Goal: Information Seeking & Learning: Learn about a topic

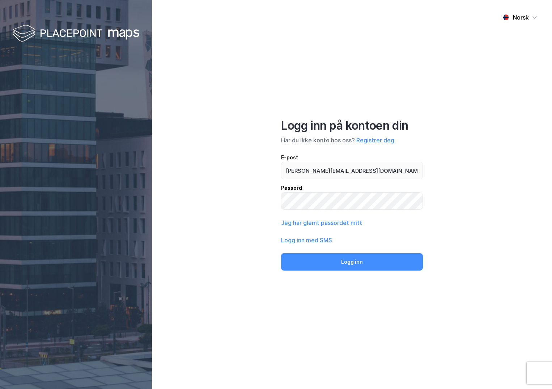
type input "[PERSON_NAME][EMAIL_ADDRESS][DOMAIN_NAME]"
click at [281, 253] on button "Logg inn" at bounding box center [352, 261] width 142 height 17
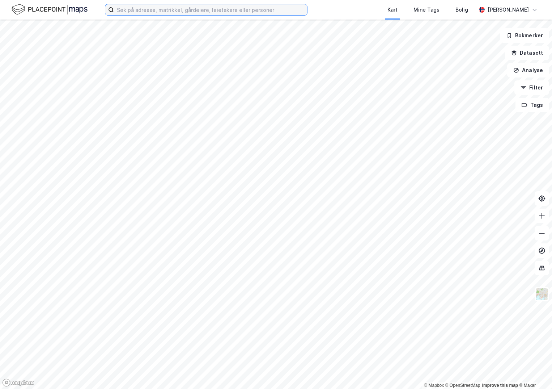
click at [145, 10] on input at bounding box center [210, 9] width 193 height 11
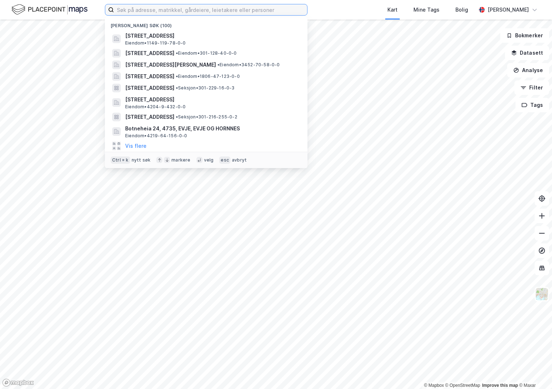
paste input "5053-8/5/0/0"
type input "5053-8/5/0/0"
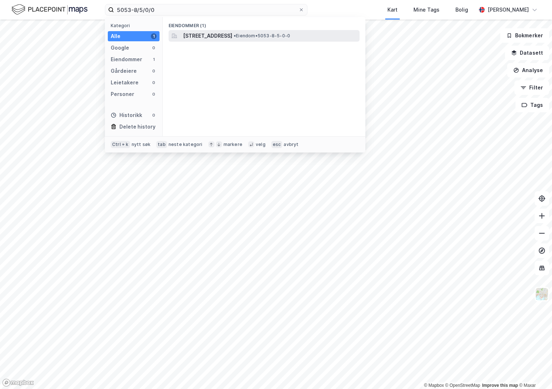
click at [218, 38] on span "[STREET_ADDRESS]" at bounding box center [207, 35] width 49 height 9
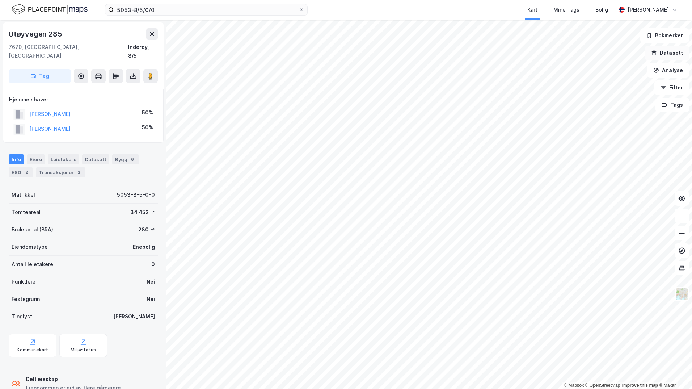
click at [552, 52] on button "Datasett" at bounding box center [667, 53] width 44 height 14
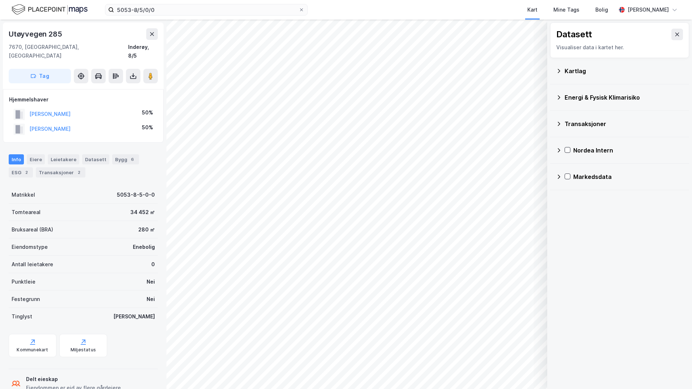
click at [552, 73] on div "Kartlag" at bounding box center [619, 70] width 127 height 17
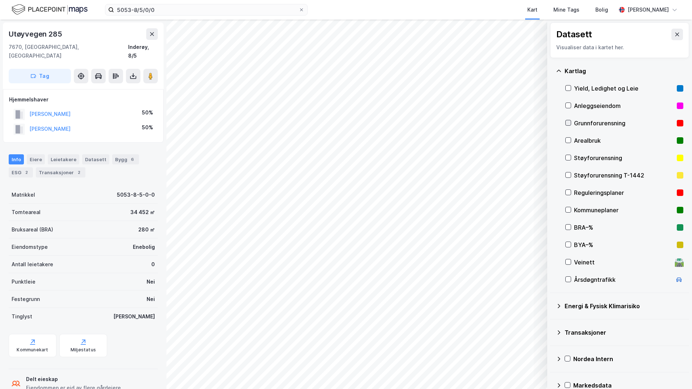
click at [552, 123] on icon at bounding box center [569, 123] width 4 height 3
click at [552, 306] on icon at bounding box center [559, 306] width 6 height 6
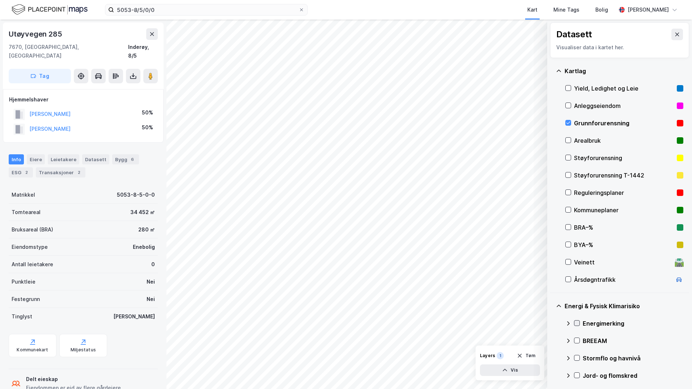
click at [552, 324] on icon at bounding box center [577, 322] width 5 height 5
click at [552, 322] on icon at bounding box center [568, 323] width 6 height 6
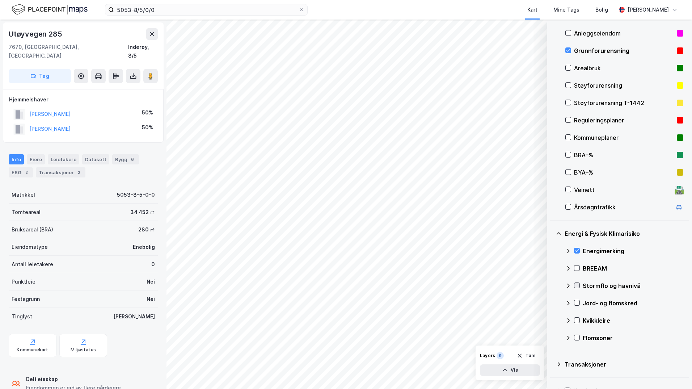
drag, startPoint x: 575, startPoint y: 285, endPoint x: 571, endPoint y: 288, distance: 5.5
click at [552, 285] on icon at bounding box center [577, 285] width 5 height 5
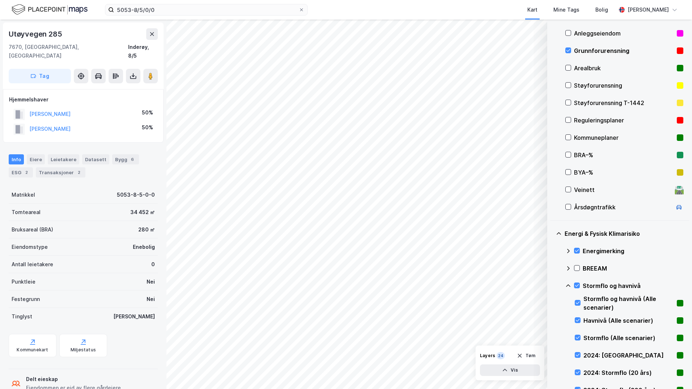
click at [552, 286] on icon at bounding box center [568, 286] width 6 height 6
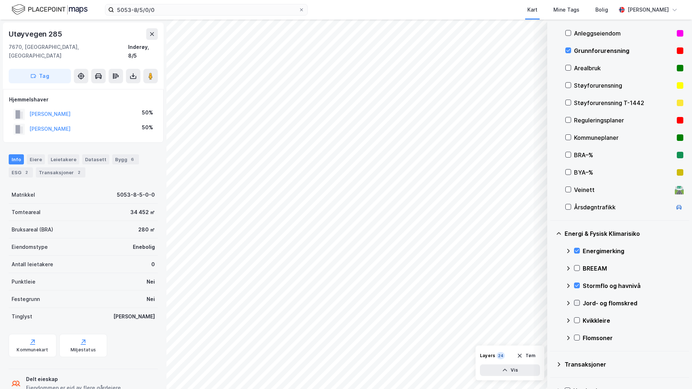
click at [552, 303] on icon at bounding box center [577, 303] width 4 height 3
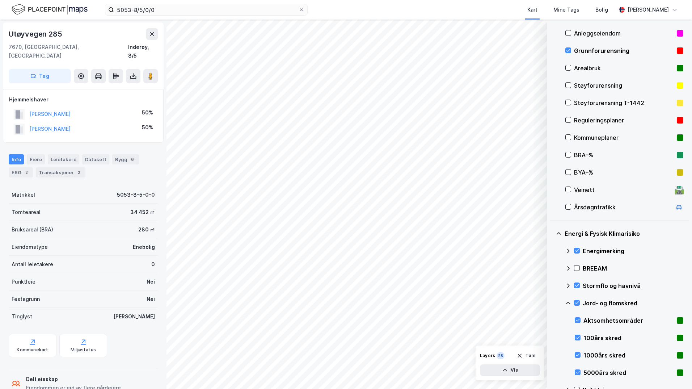
click at [552, 303] on icon at bounding box center [568, 303] width 6 height 6
click at [552, 319] on icon at bounding box center [577, 320] width 5 height 5
click at [552, 320] on icon at bounding box center [568, 321] width 6 height 6
click at [552, 337] on icon at bounding box center [577, 337] width 5 height 5
click at [552, 336] on icon at bounding box center [568, 338] width 6 height 6
